Goal: Transaction & Acquisition: Purchase product/service

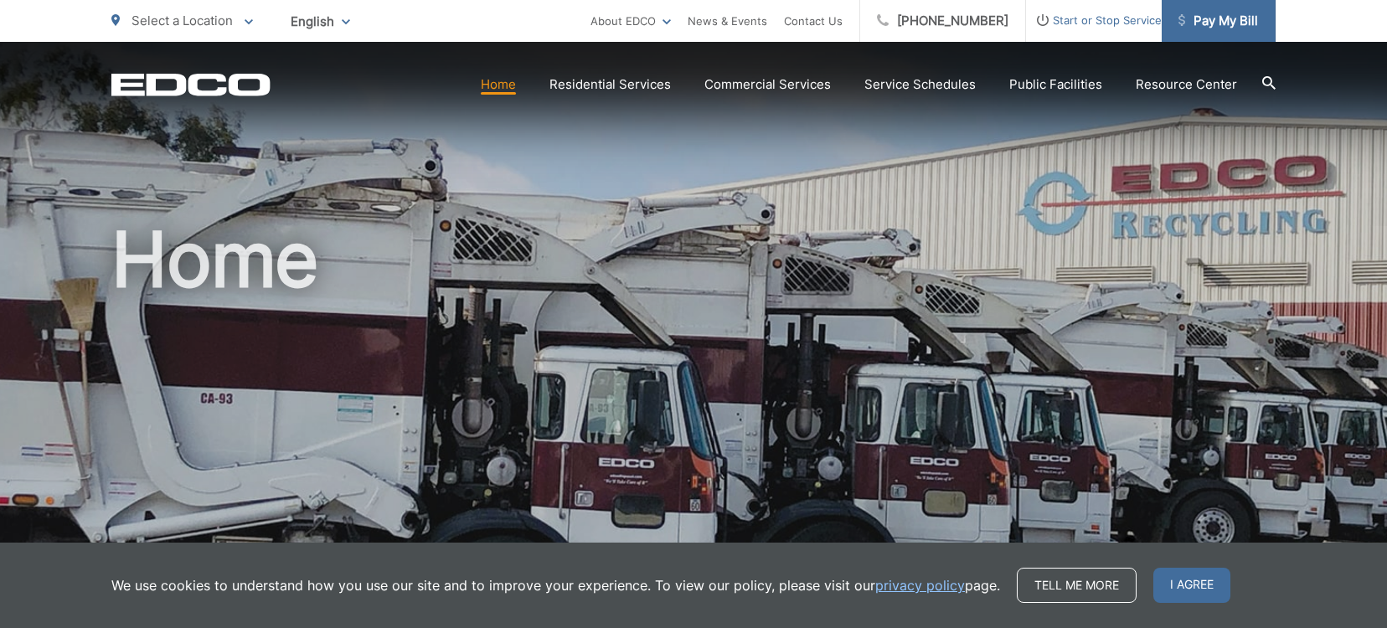
click at [1242, 13] on span "Pay My Bill" at bounding box center [1219, 21] width 80 height 20
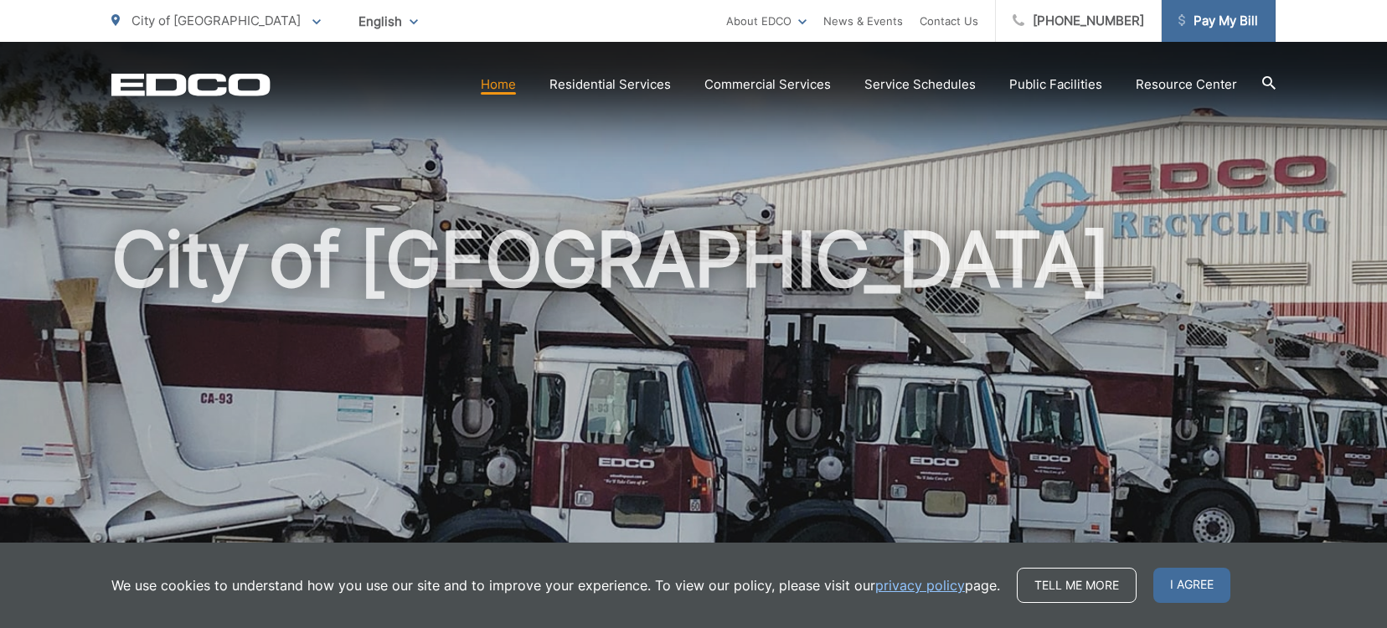
click at [1207, 13] on span "Pay My Bill" at bounding box center [1219, 21] width 80 height 20
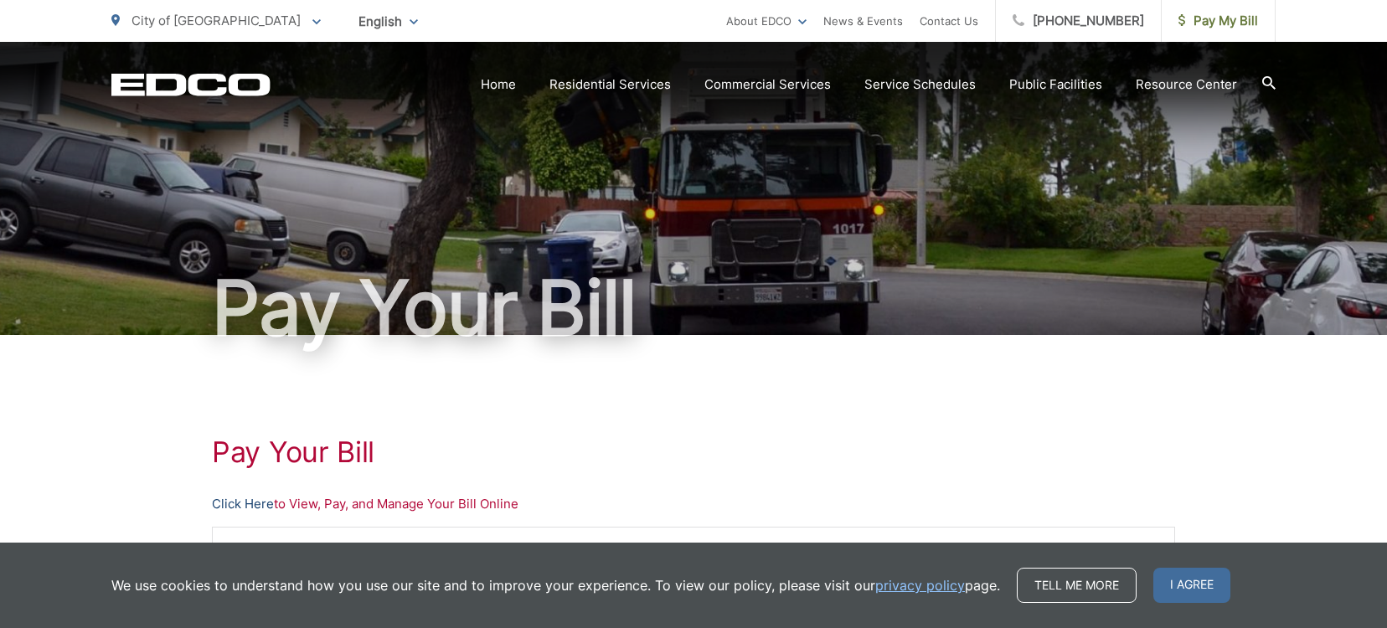
scroll to position [84, 0]
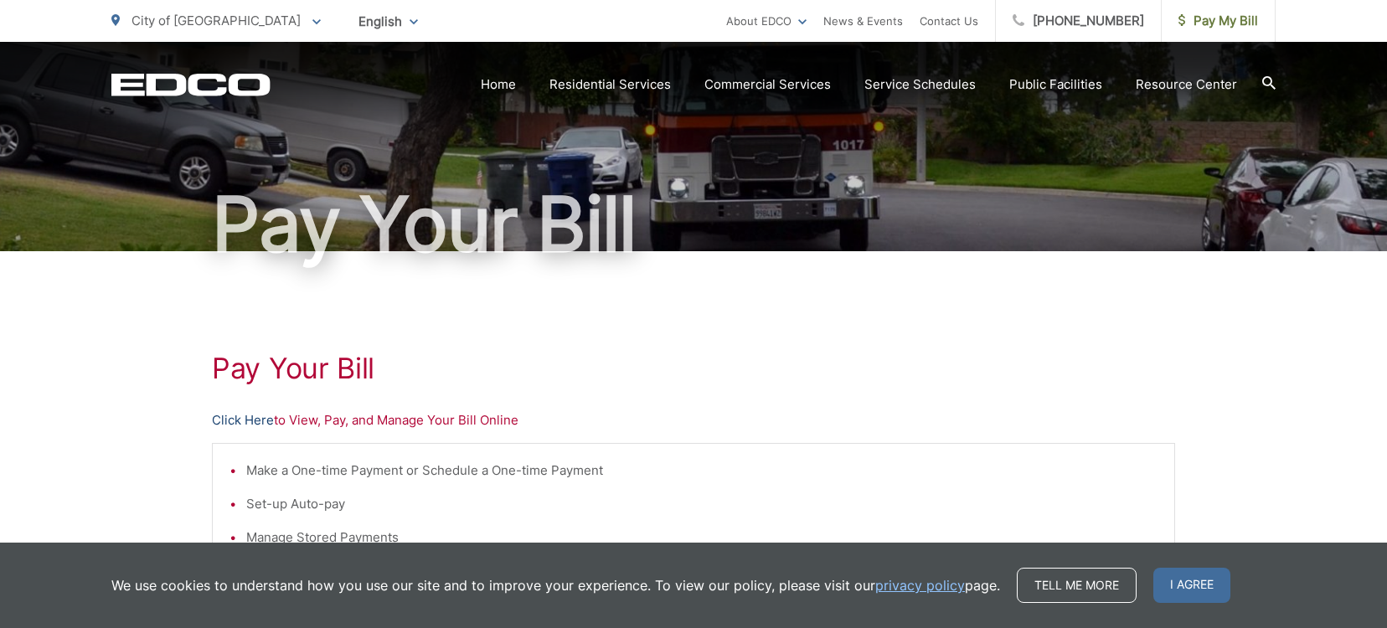
click at [237, 421] on link "Click Here" at bounding box center [243, 421] width 62 height 20
